Goal: Information Seeking & Learning: Learn about a topic

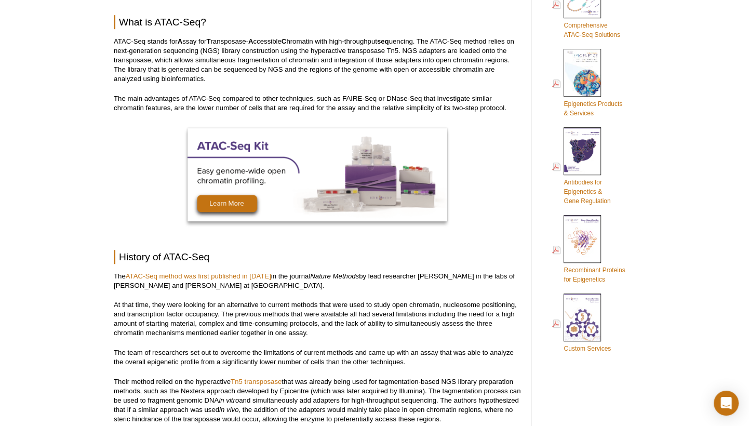
scroll to position [579, 0]
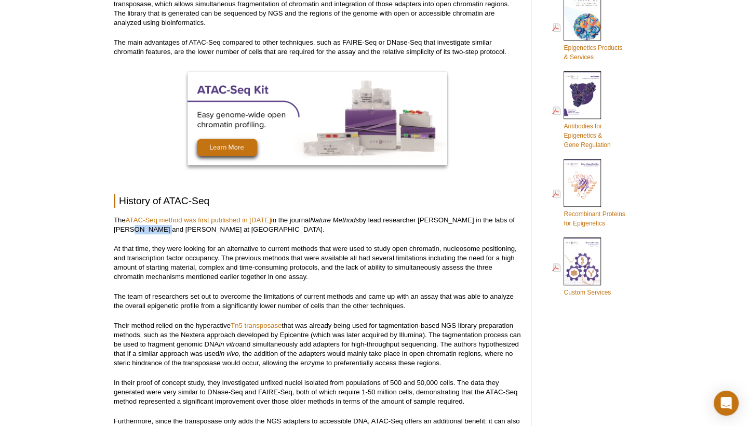
drag, startPoint x: 116, startPoint y: 230, endPoint x: 153, endPoint y: 231, distance: 36.3
click at [153, 231] on p "The ATAC-Seq method was first published in 2013 in the journal Nature Methods b…" at bounding box center [317, 224] width 407 height 19
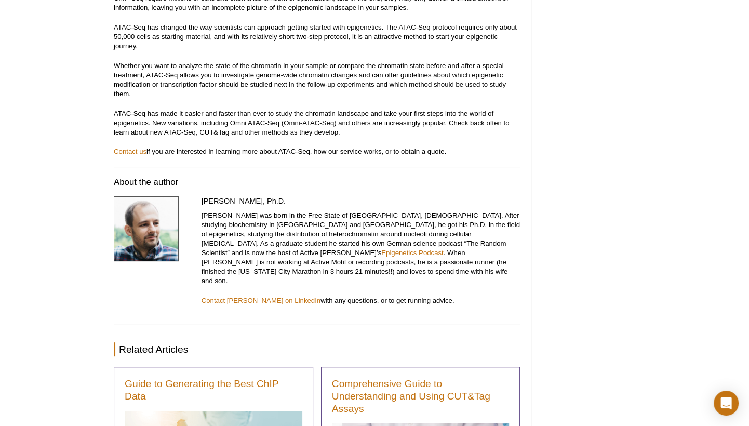
scroll to position [3587, 0]
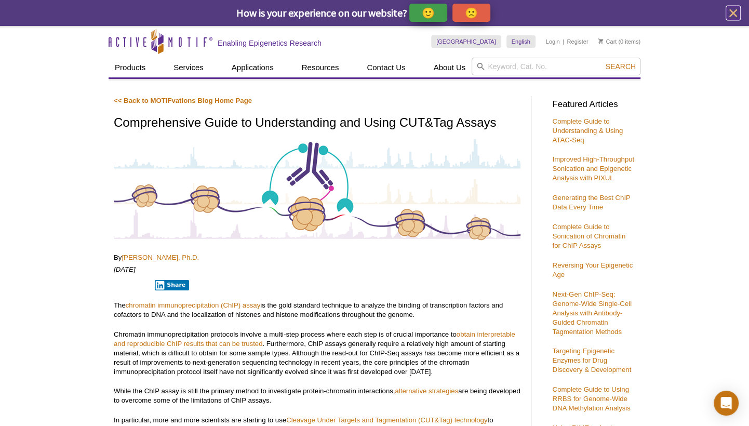
click at [728, 12] on icon "close" at bounding box center [732, 13] width 13 height 13
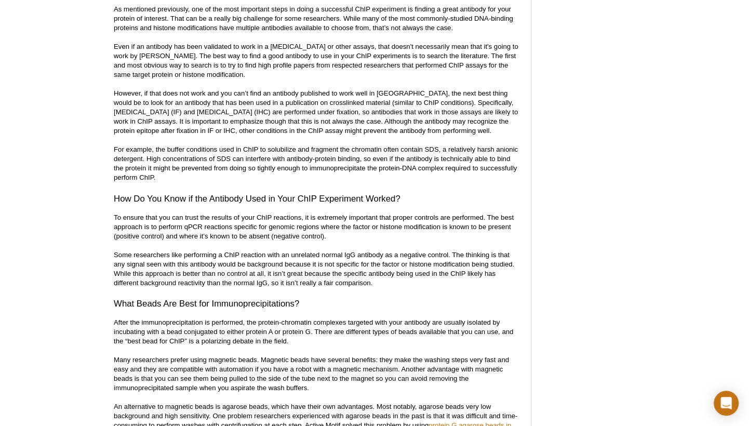
scroll to position [3231, 0]
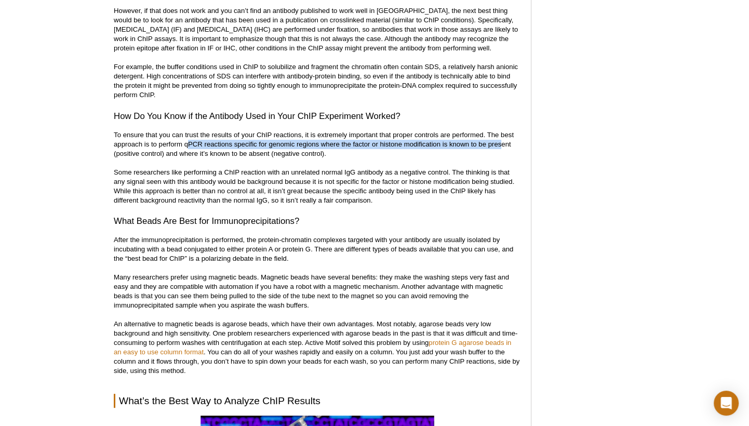
drag, startPoint x: 205, startPoint y: 150, endPoint x: 504, endPoint y: 152, distance: 299.0
click at [504, 152] on p "To ensure that you can trust the results of your ChIP reactions, it is extremel…" at bounding box center [317, 167] width 407 height 75
click at [505, 152] on p "To ensure that you can trust the results of your ChIP reactions, it is extremel…" at bounding box center [317, 167] width 407 height 75
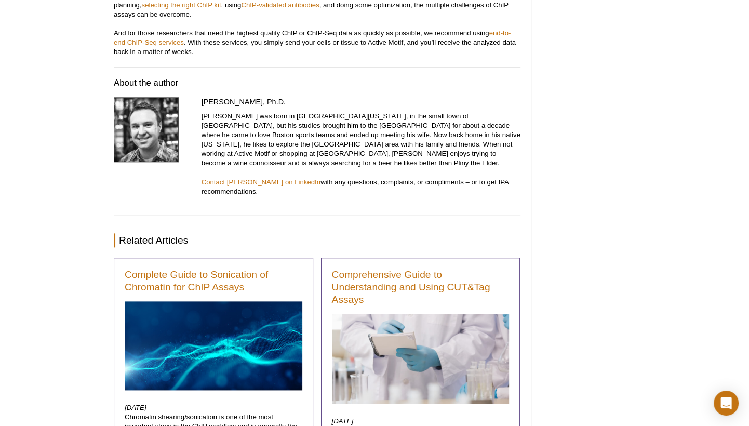
scroll to position [4379, 0]
